Goal: Navigation & Orientation: Find specific page/section

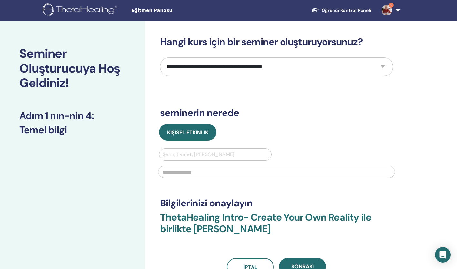
click at [387, 7] on img at bounding box center [387, 10] width 10 height 10
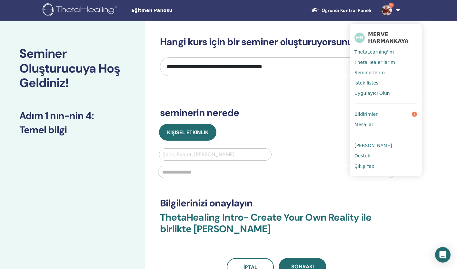
click at [384, 113] on link "Bildirimler 2" at bounding box center [386, 114] width 63 height 10
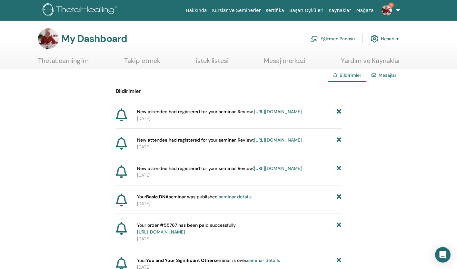
click at [254, 115] on link "[URL][DOMAIN_NAME]" at bounding box center [278, 112] width 48 height 6
